Goal: Transaction & Acquisition: Download file/media

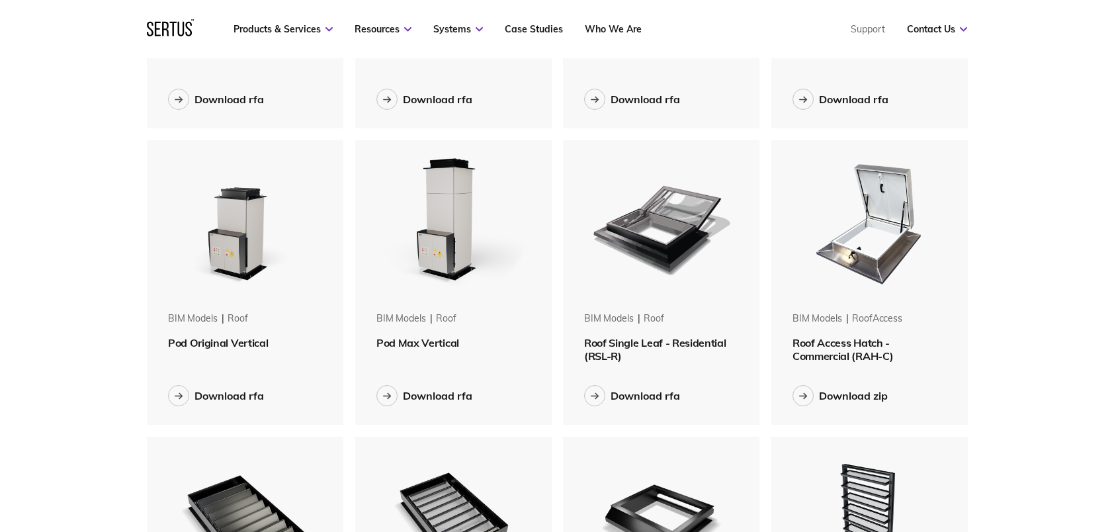
scroll to position [596, 0]
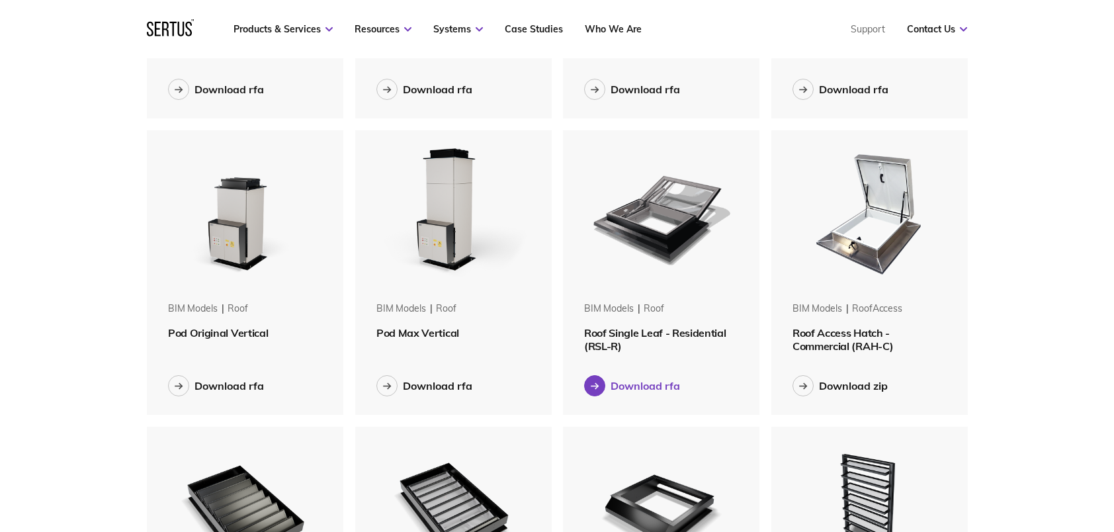
click at [635, 385] on div "Download rfa" at bounding box center [645, 385] width 69 height 13
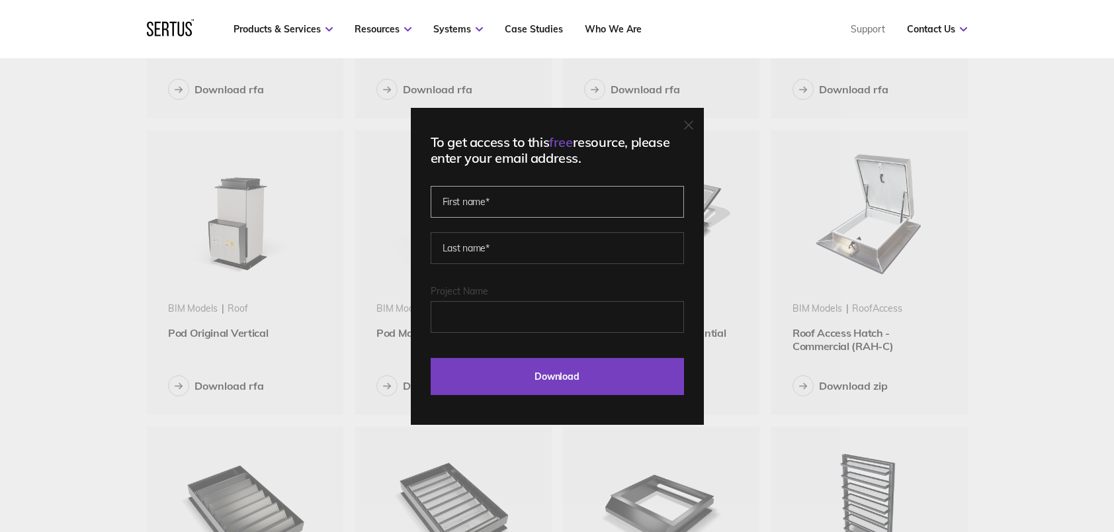
click at [518, 205] on input "text" at bounding box center [557, 202] width 253 height 32
type input "Phil"
type input "[PERSON_NAME]"
click at [527, 315] on input "Project Name" at bounding box center [557, 317] width 253 height 32
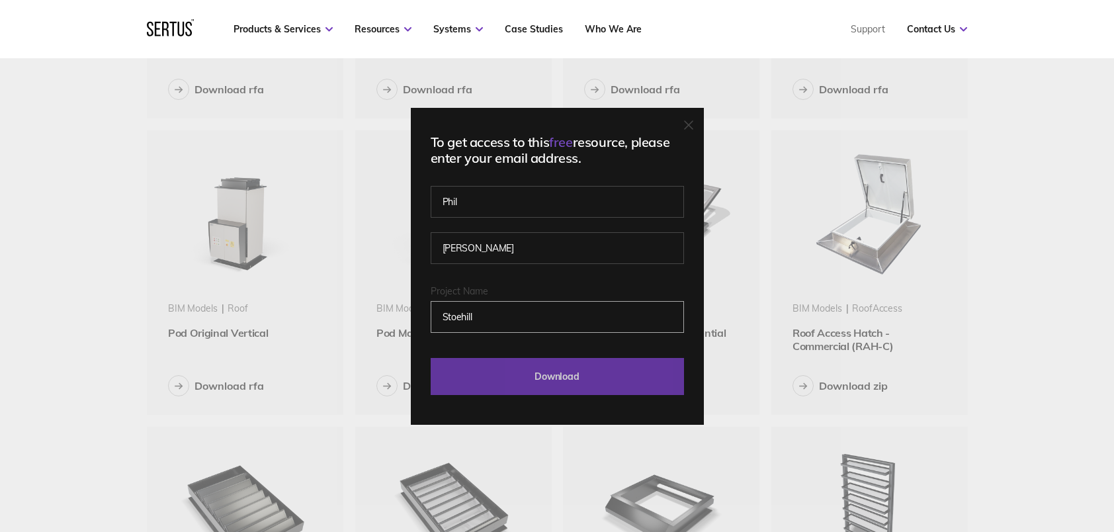
type input "Stoehill"
click at [593, 381] on input "Download" at bounding box center [557, 376] width 253 height 37
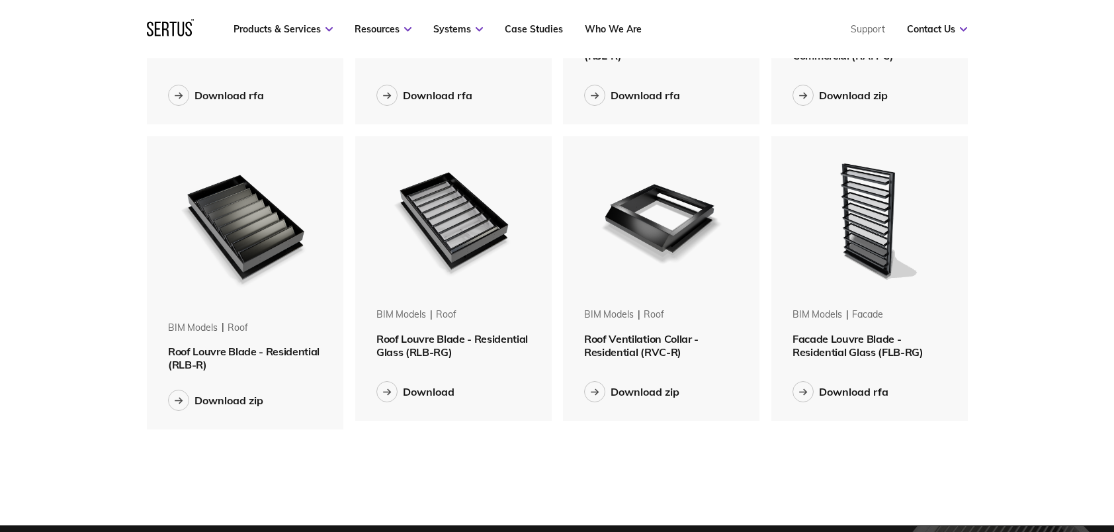
scroll to position [993, 0]
